Goal: Transaction & Acquisition: Subscribe to service/newsletter

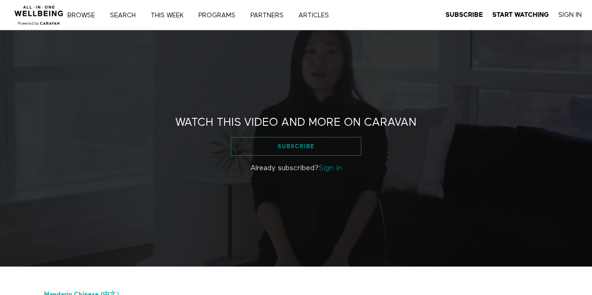
click at [317, 144] on link "Subscribe" at bounding box center [296, 146] width 131 height 19
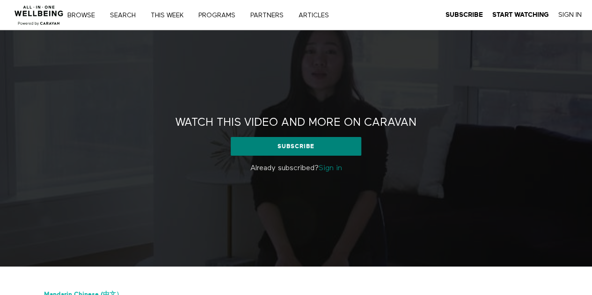
click at [262, 168] on p "Already subscribed? Sign in" at bounding box center [296, 168] width 273 height 11
click at [285, 121] on h2 "Watch this video and more on CARAVAN" at bounding box center [295, 123] width 241 height 15
drag, startPoint x: 335, startPoint y: 169, endPoint x: 318, endPoint y: 175, distance: 17.8
click at [335, 169] on link "Sign in" at bounding box center [330, 168] width 23 height 7
